Goal: Find specific page/section: Find specific page/section

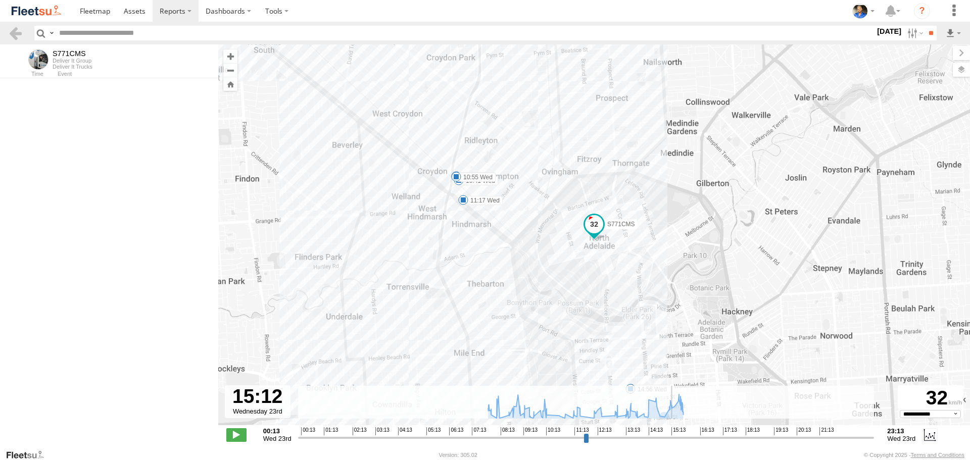
select select "**********"
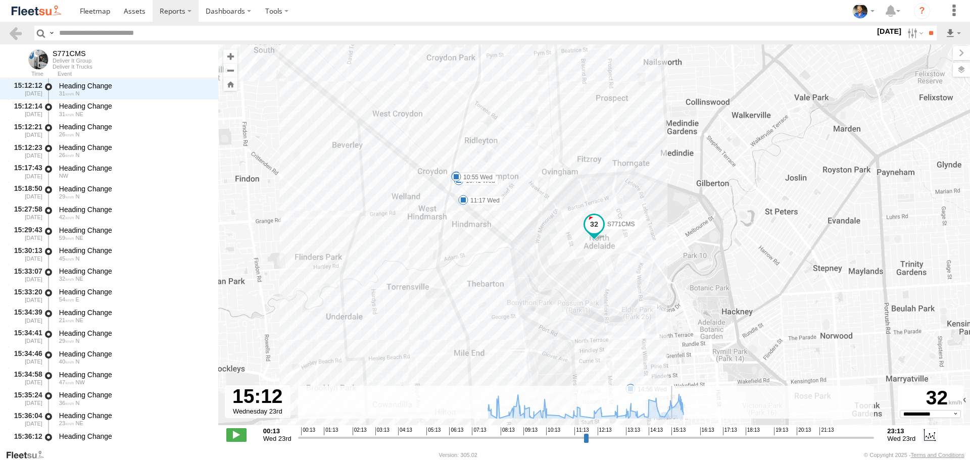
click at [38, 9] on img at bounding box center [36, 11] width 53 height 14
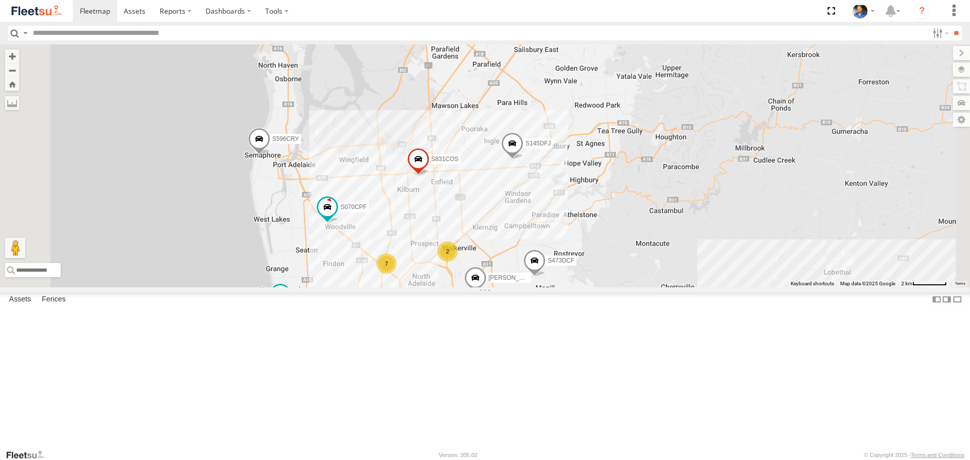
drag, startPoint x: 594, startPoint y: 278, endPoint x: 627, endPoint y: 225, distance: 62.7
click at [627, 228] on div "S145DFJ S075DEH S343CTS S952BBS S831COS S596CRY S959CNB DD067S MERC S723CHC XS4…" at bounding box center [485, 165] width 970 height 243
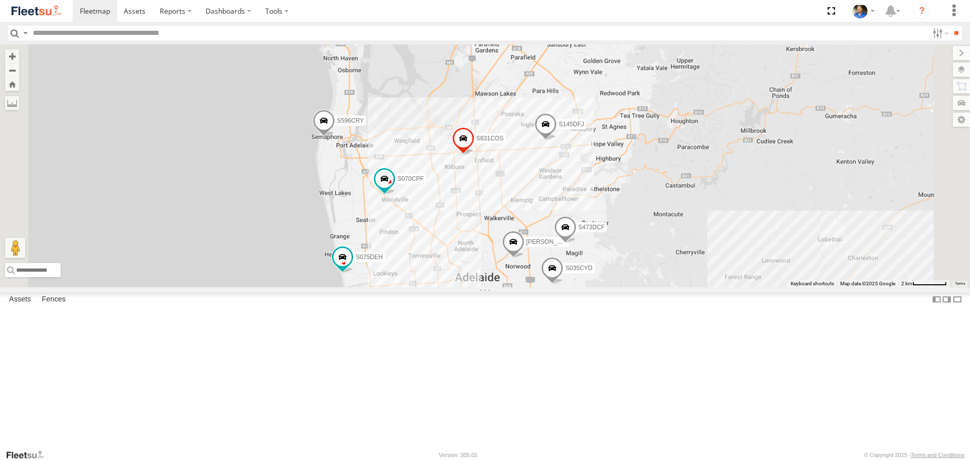
drag, startPoint x: 684, startPoint y: 223, endPoint x: 658, endPoint y: 295, distance: 76.4
click at [658, 287] on div "S145DFJ S075DEH S343CTS S952BBS S831COS S596CRY S959CNB DD067S MERC S723CHC XS4…" at bounding box center [485, 165] width 970 height 243
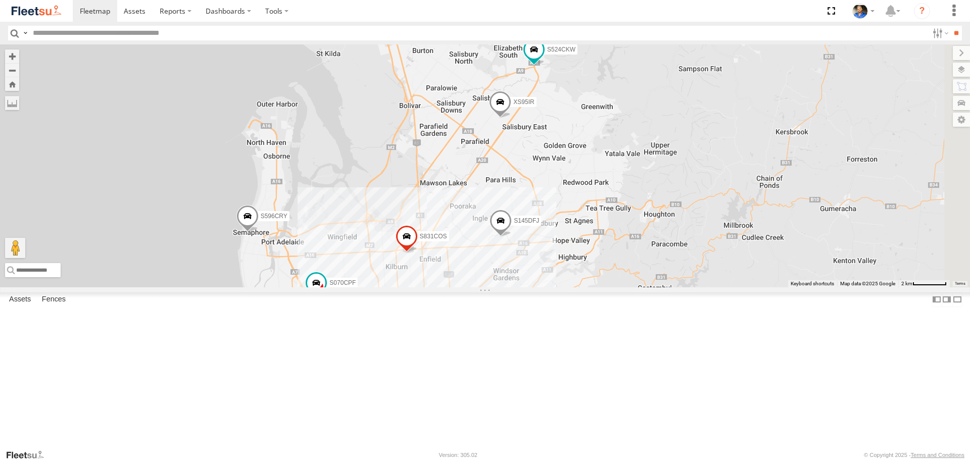
click at [804, 253] on div "S145DFJ S075DEH S343CTS S952BBS S831COS S596CRY S959CNB DD067S MERC S723CHC XS4…" at bounding box center [485, 165] width 970 height 243
click at [543, 59] on span at bounding box center [534, 50] width 18 height 18
click at [594, 55] on link at bounding box center [589, 51] width 11 height 7
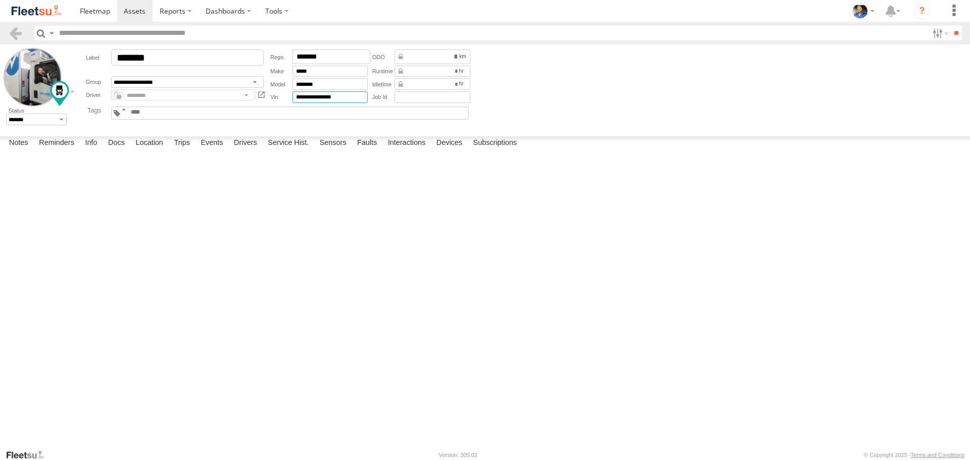
drag, startPoint x: 354, startPoint y: 97, endPoint x: 255, endPoint y: 91, distance: 98.7
click at [255, 91] on div "**********" at bounding box center [274, 76] width 396 height 56
click at [32, 14] on img at bounding box center [36, 11] width 53 height 14
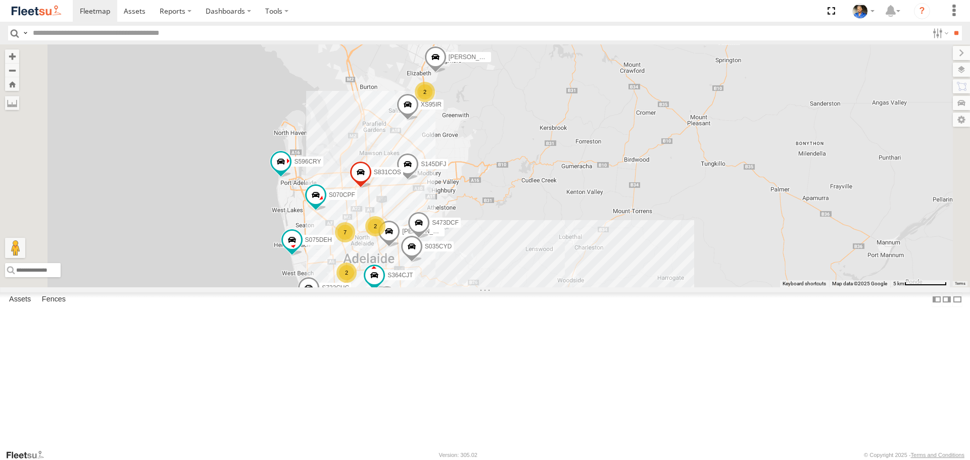
click at [700, 284] on div "S145DFJ S075DEH S343CTS S952BBS S831COS S596CRY S959CNB DD067S MERC S723CHC XS4…" at bounding box center [485, 165] width 970 height 243
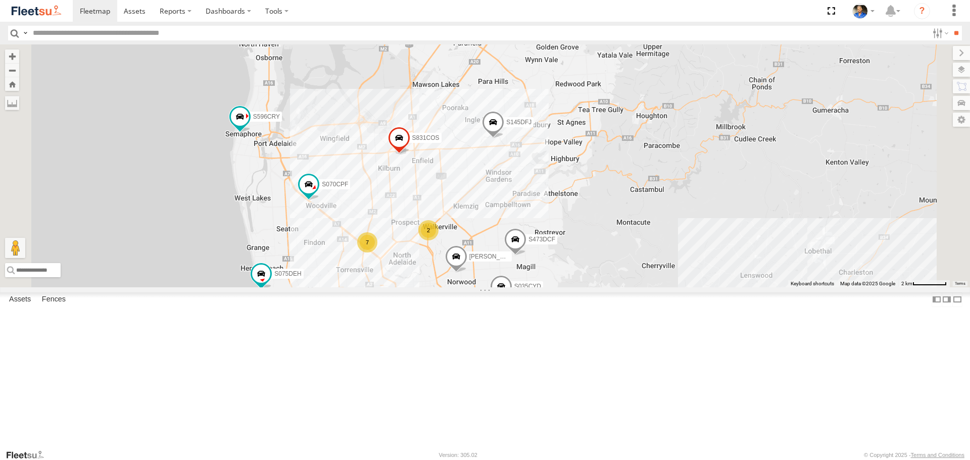
click at [606, 251] on div "S145DFJ S075DEH S343CTS S952BBS S831COS S596CRY S959CNB DD067S MERC S723CHC XS4…" at bounding box center [485, 165] width 970 height 243
